Goal: Transaction & Acquisition: Obtain resource

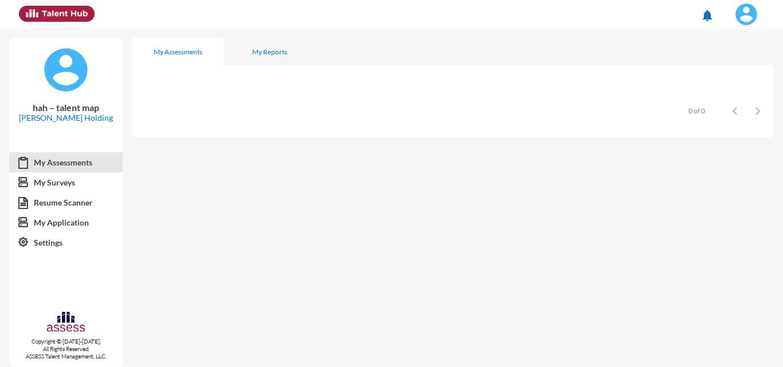
click at [752, 19] on img at bounding box center [746, 14] width 23 height 23
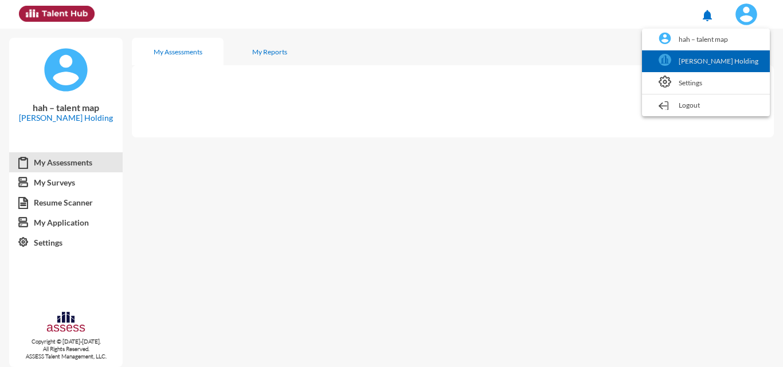
click at [758, 60] on link "[PERSON_NAME] Holding" at bounding box center [706, 61] width 116 height 22
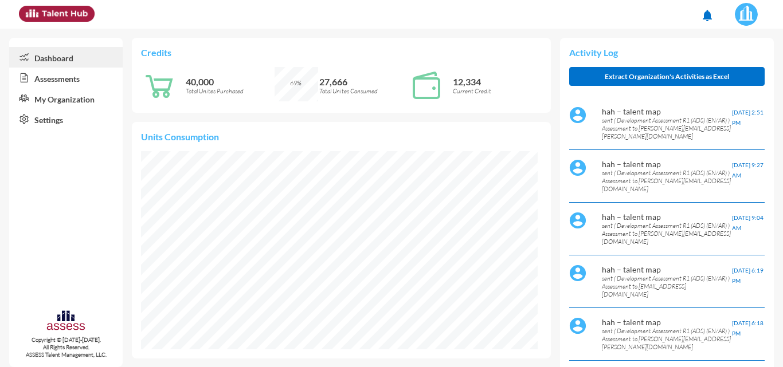
scroll to position [90, 180]
click at [57, 79] on link "Assessments" at bounding box center [65, 78] width 113 height 21
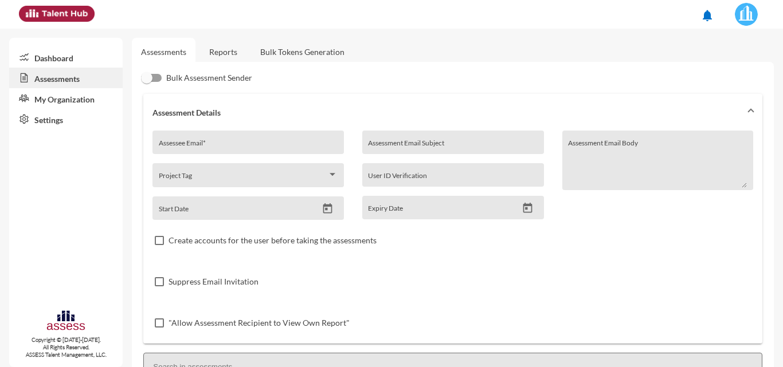
click at [215, 55] on link "Reports" at bounding box center [223, 52] width 46 height 28
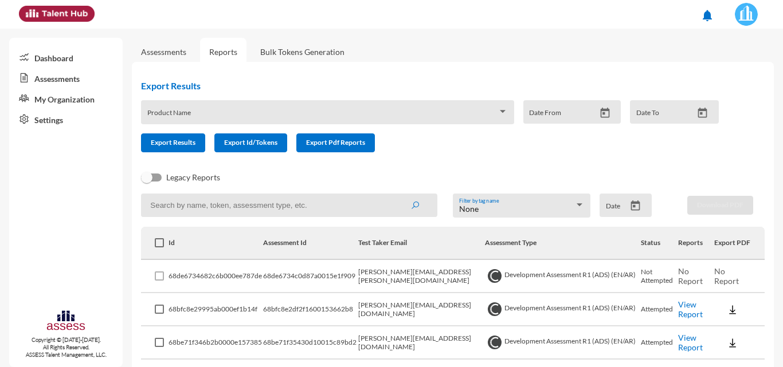
click at [241, 203] on input at bounding box center [289, 205] width 296 height 23
paste input "[PERSON_NAME][EMAIL_ADDRESS][DOMAIN_NAME]"
click at [397, 195] on button "submit" at bounding box center [415, 205] width 37 height 21
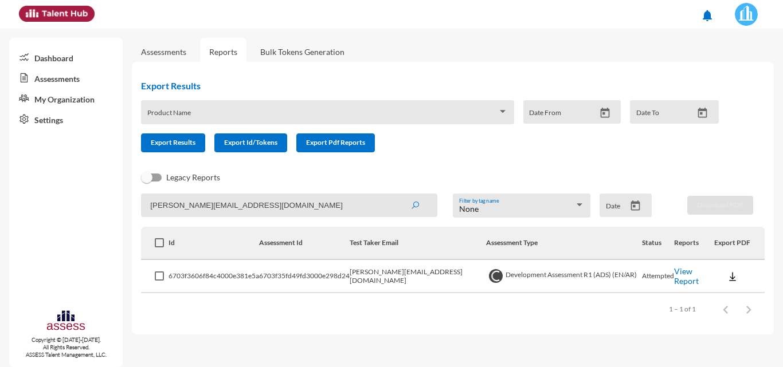
click at [729, 280] on img at bounding box center [732, 276] width 11 height 11
click at [740, 193] on button "OCM / EN" at bounding box center [747, 190] width 71 height 22
drag, startPoint x: 306, startPoint y: 203, endPoint x: 0, endPoint y: 189, distance: 306.3
click at [0, 189] on mat-sidenav-container "Dashboard Assessments My Organization Settings Copyright © [DATE]-[DATE]. All R…" at bounding box center [391, 198] width 783 height 339
paste input "amr.abdellatif"
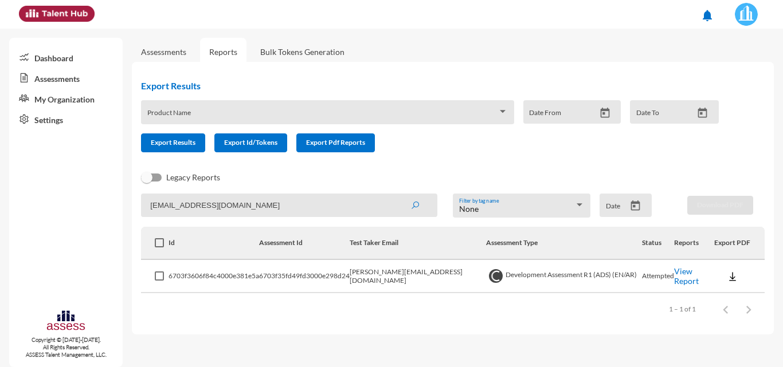
click at [397, 195] on button "submit" at bounding box center [415, 205] width 37 height 21
click at [729, 273] on img at bounding box center [730, 276] width 11 height 11
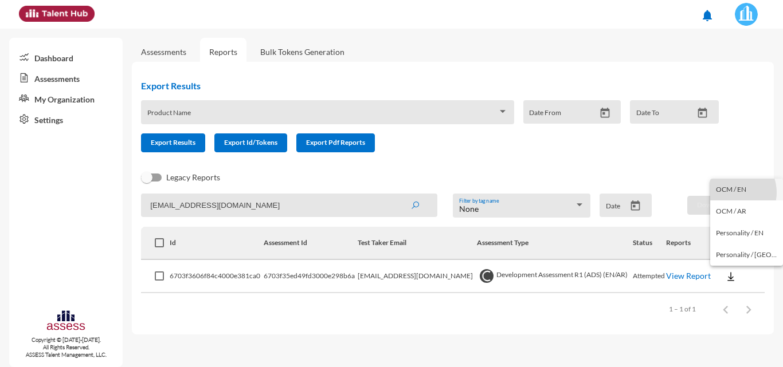
click at [732, 193] on button "OCM / EN" at bounding box center [746, 190] width 73 height 22
drag, startPoint x: 296, startPoint y: 209, endPoint x: 14, endPoint y: 204, distance: 282.0
click at [13, 203] on mat-sidenav-container "Dashboard Assessments My Organization Settings Copyright © [DATE]-[DATE]. All R…" at bounding box center [391, 198] width 783 height 339
paste input "[PERSON_NAME].[PERSON_NAME]"
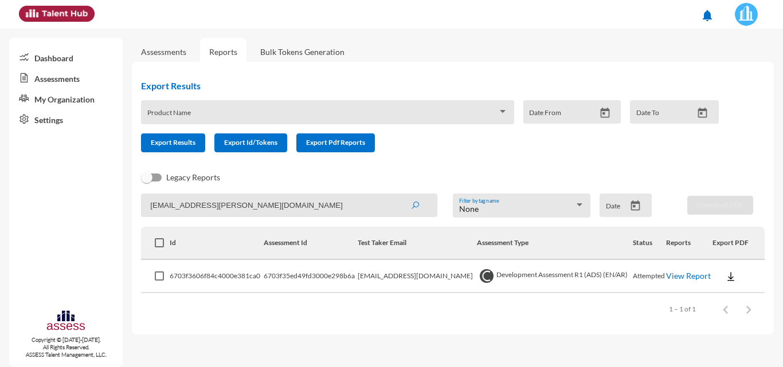
type input "[EMAIL_ADDRESS][PERSON_NAME][DOMAIN_NAME]"
click at [397, 195] on button "submit" at bounding box center [415, 205] width 37 height 21
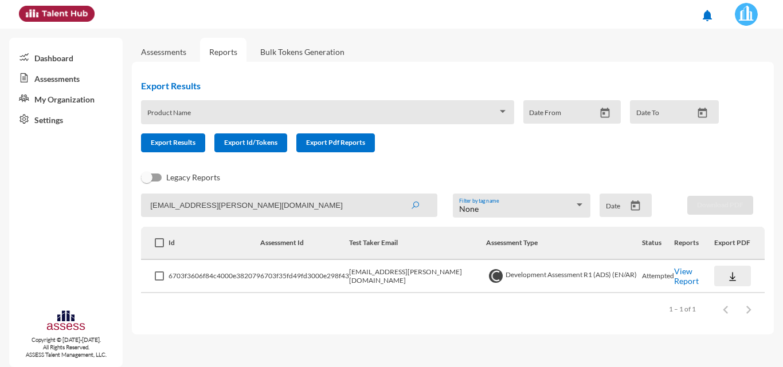
click at [731, 273] on img at bounding box center [732, 276] width 11 height 11
click at [732, 184] on button "OCM / EN" at bounding box center [747, 190] width 72 height 22
